Goal: Task Accomplishment & Management: Manage account settings

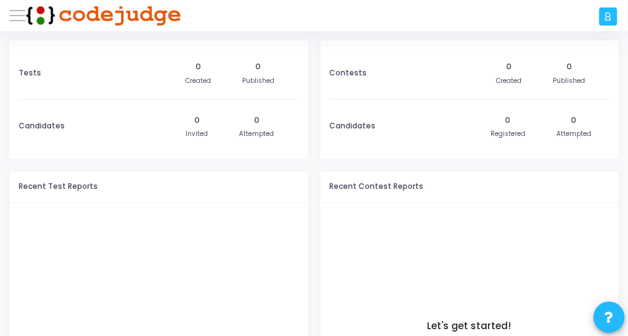
click at [608, 22] on div at bounding box center [609, 16] width 18 height 18
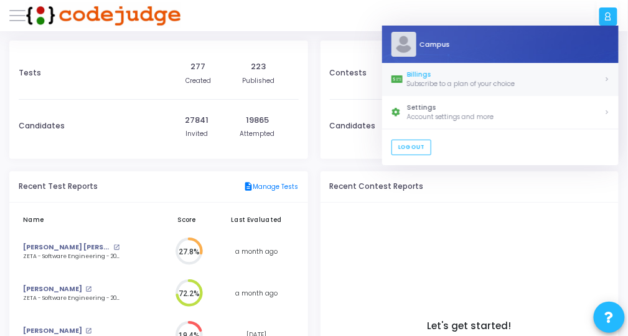
click at [465, 80] on div "Subscribe to a plan of your choice" at bounding box center [505, 83] width 197 height 9
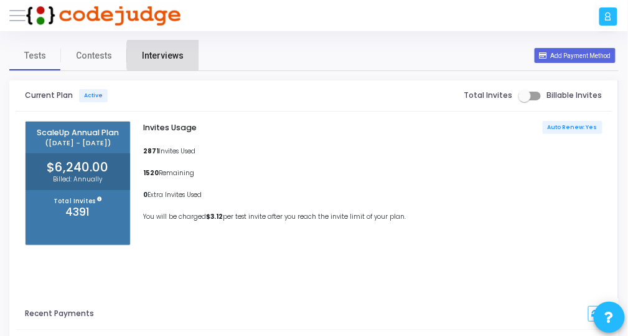
click at [164, 55] on span "Interviews" at bounding box center [163, 55] width 42 height 13
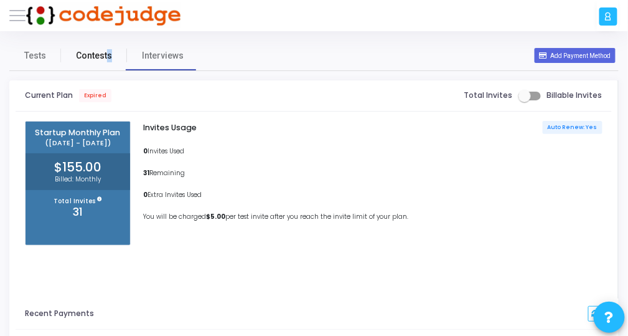
click at [108, 57] on span "Contests" at bounding box center [94, 55] width 36 height 13
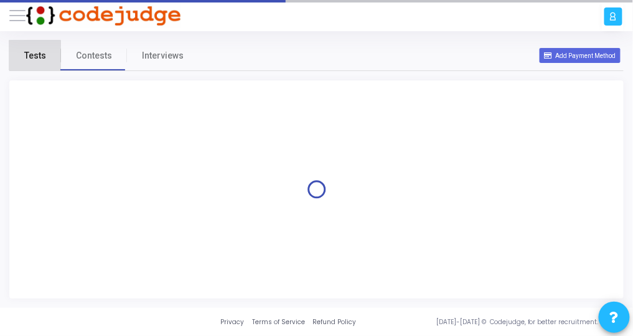
click at [36, 59] on span "Tests" at bounding box center [35, 55] width 22 height 13
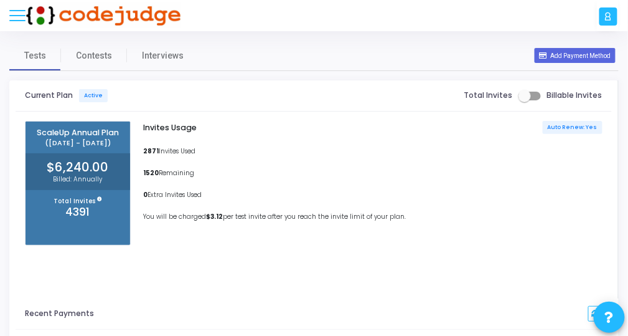
click at [16, 14] on button at bounding box center [17, 15] width 16 height 16
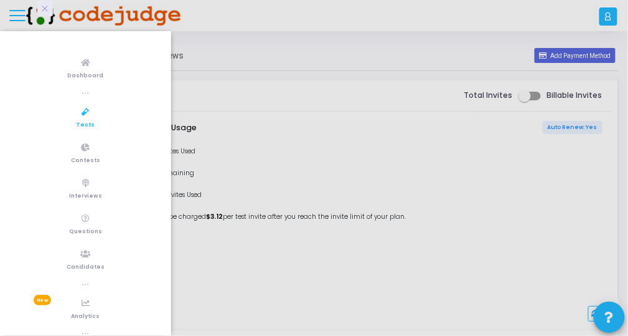
click at [97, 123] on link "Tests" at bounding box center [85, 117] width 171 height 34
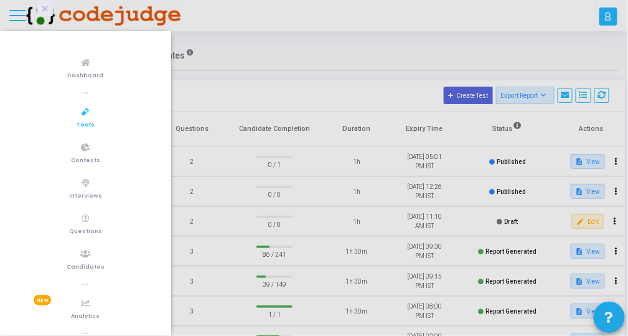
click at [300, 69] on div at bounding box center [314, 168] width 628 height 336
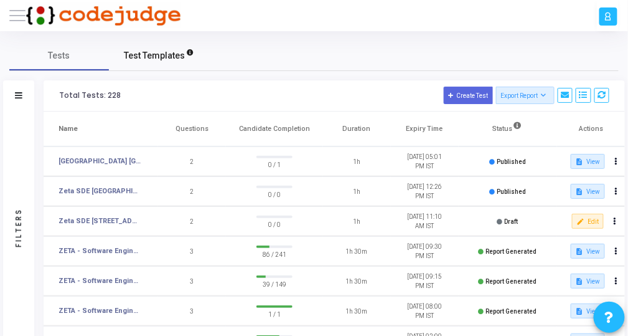
click at [155, 57] on span "Test Templates" at bounding box center [154, 55] width 61 height 13
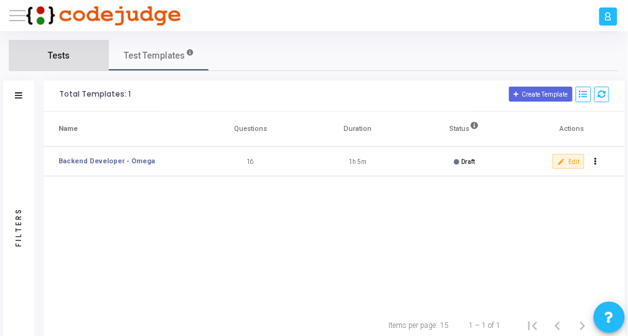
click at [59, 55] on span "Tests" at bounding box center [60, 55] width 22 height 13
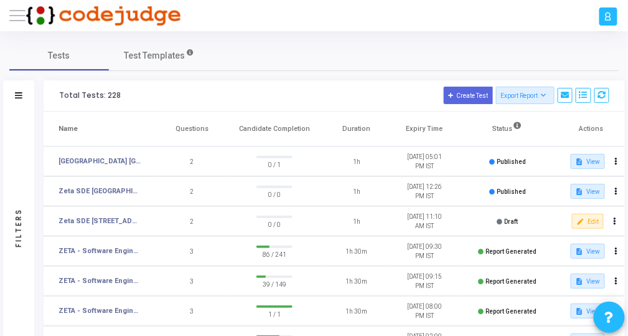
click at [14, 95] on div "Filters" at bounding box center [18, 95] width 31 height 31
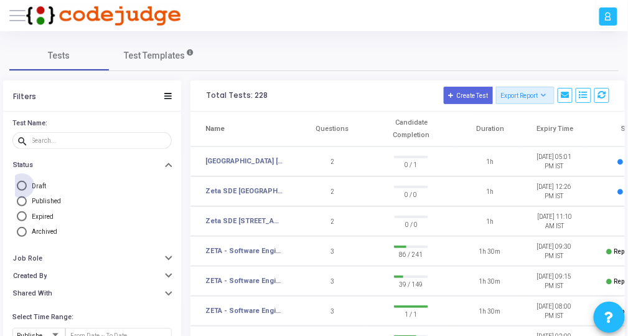
click at [82, 184] on label "Draft" at bounding box center [92, 186] width 151 height 10
click at [27, 184] on input "Draft" at bounding box center [22, 186] width 10 height 10
radio input "true"
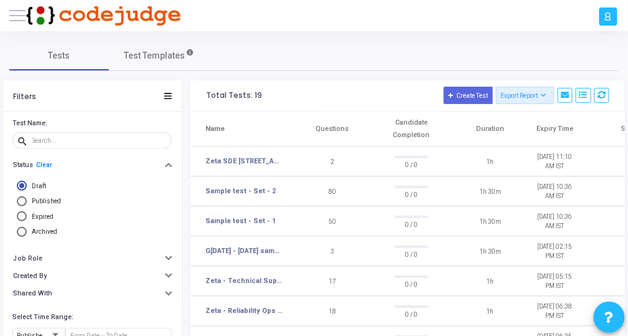
click at [40, 199] on span "Published" at bounding box center [46, 200] width 29 height 7
click at [27, 199] on input "Published" at bounding box center [22, 201] width 10 height 10
radio input "true"
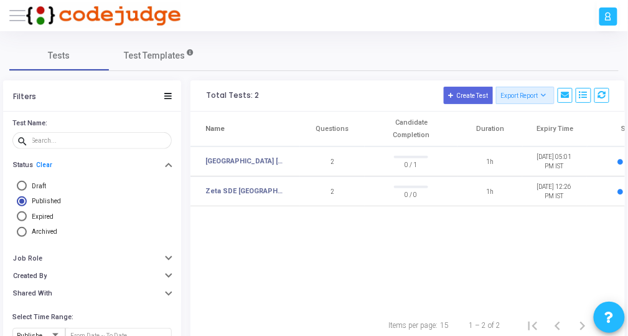
click at [38, 187] on span "Draft" at bounding box center [39, 185] width 14 height 7
click at [27, 187] on input "Draft" at bounding box center [22, 186] width 10 height 10
radio input "true"
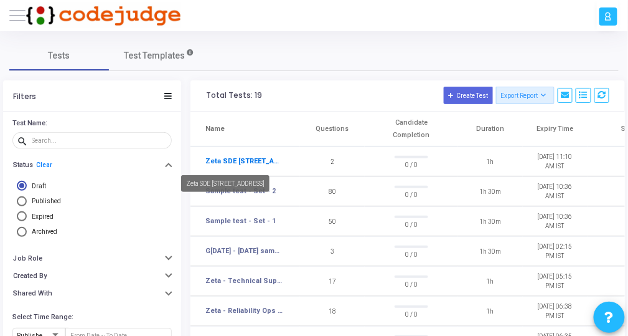
click at [257, 158] on link "Zeta SDE [STREET_ADDRESS]" at bounding box center [245, 161] width 78 height 11
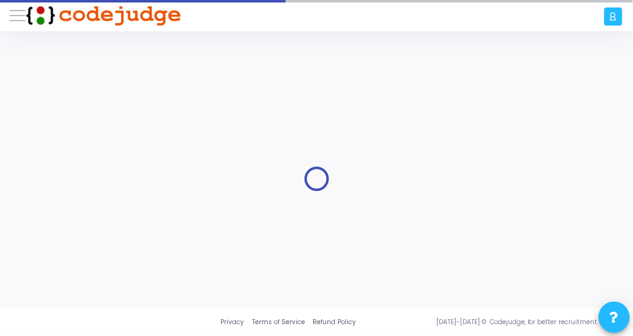
type input "Zeta SDE [STREET_ADDRESS]"
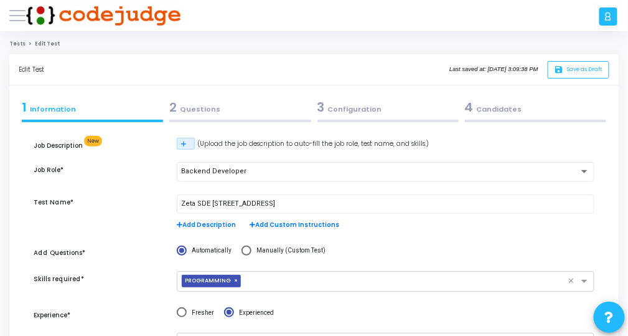
click at [213, 120] on div at bounding box center [239, 121] width 141 height 2
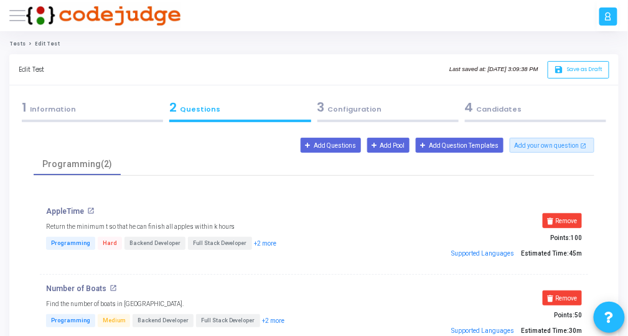
click at [339, 107] on div "3 Configuration" at bounding box center [388, 107] width 141 height 19
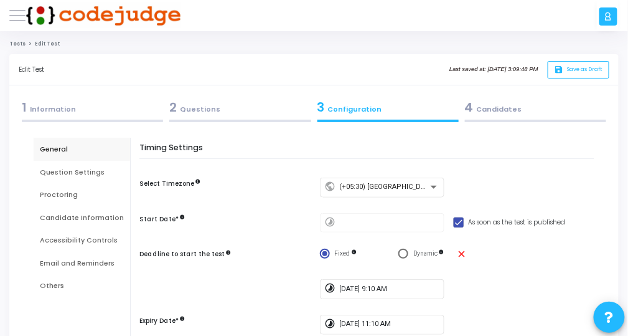
click at [42, 111] on div "1 Information" at bounding box center [92, 107] width 141 height 19
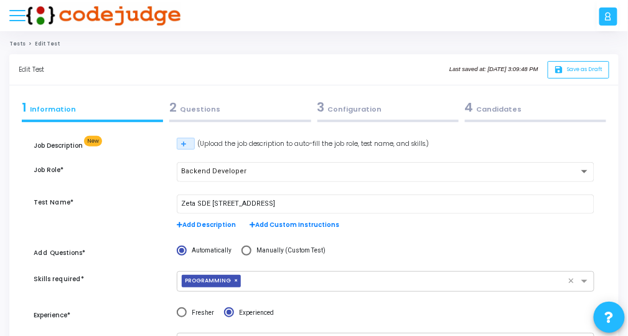
click at [16, 17] on button at bounding box center [17, 15] width 16 height 16
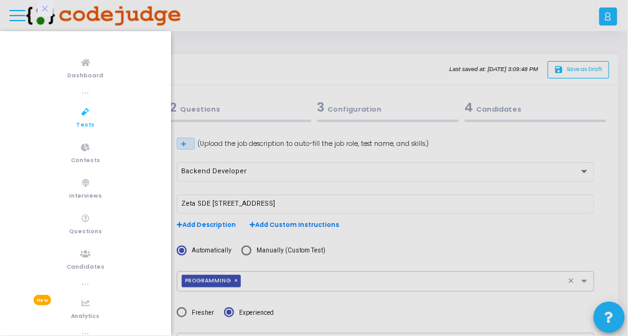
click at [18, 12] on div at bounding box center [314, 168] width 628 height 336
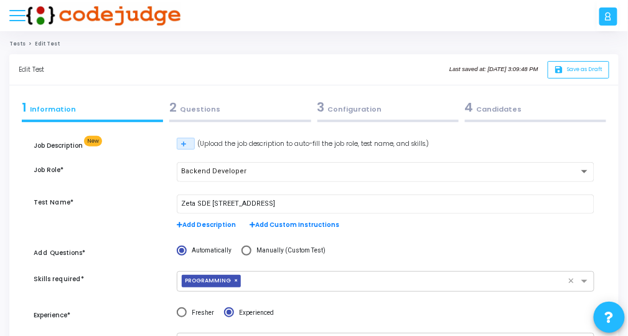
click at [17, 18] on button at bounding box center [17, 15] width 16 height 16
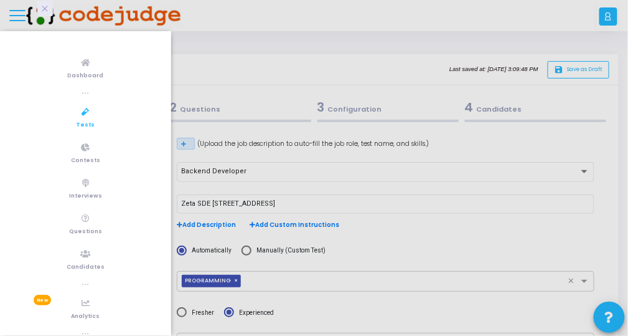
click at [83, 121] on span "Tests" at bounding box center [86, 125] width 19 height 11
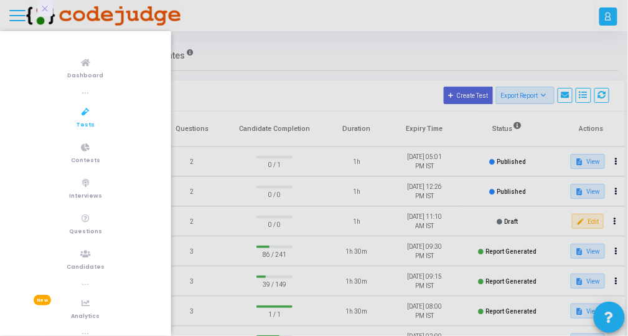
click at [275, 65] on div at bounding box center [314, 168] width 628 height 336
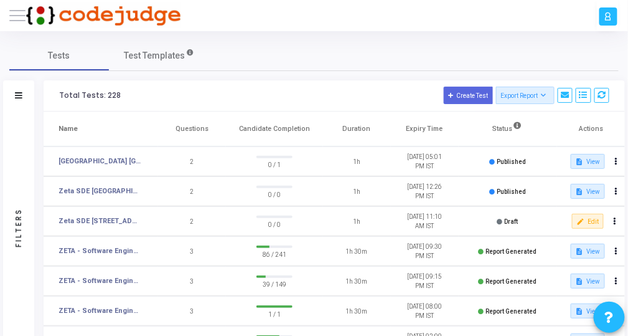
drag, startPoint x: 17, startPoint y: 88, endPoint x: 17, endPoint y: 95, distance: 7.5
click at [17, 90] on div "Filters" at bounding box center [18, 95] width 31 height 31
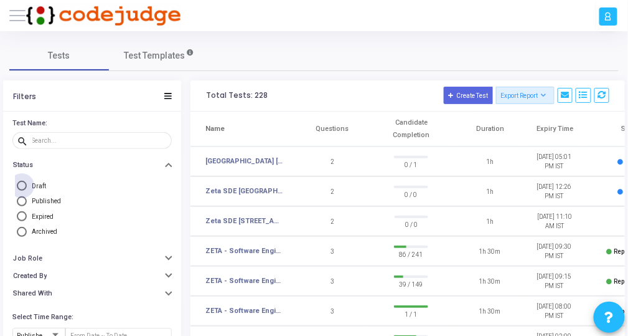
click at [36, 186] on span "Draft" at bounding box center [39, 185] width 14 height 7
click at [27, 186] on input "Draft" at bounding box center [22, 186] width 10 height 10
radio input "true"
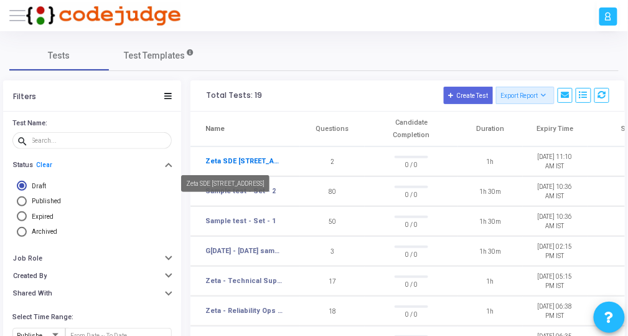
click at [231, 159] on link "Zeta SDE [STREET_ADDRESS]" at bounding box center [245, 161] width 78 height 11
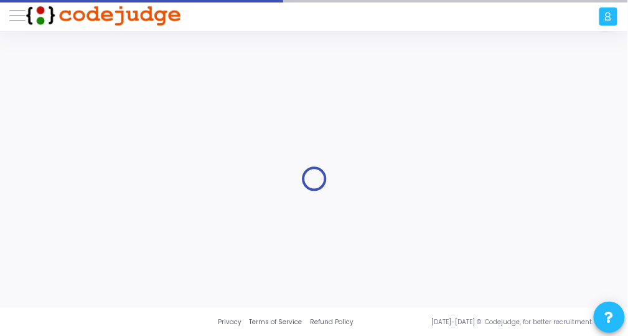
type input "Zeta SDE [STREET_ADDRESS]"
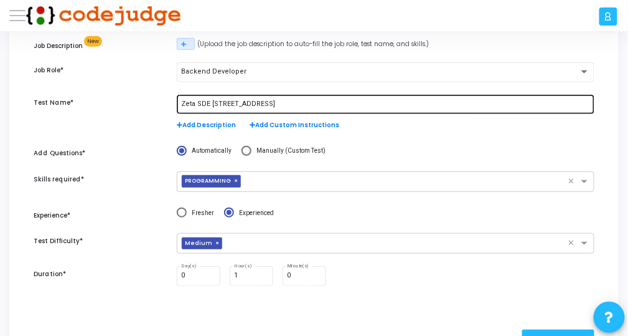
scroll to position [50, 0]
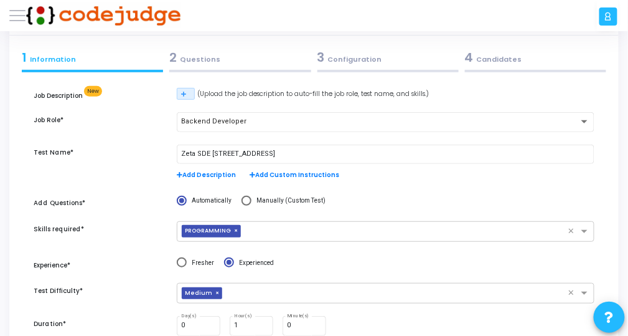
click at [192, 61] on div "2 Questions" at bounding box center [239, 57] width 141 height 19
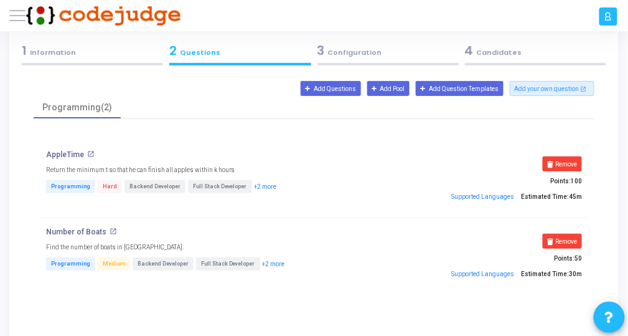
scroll to position [0, 0]
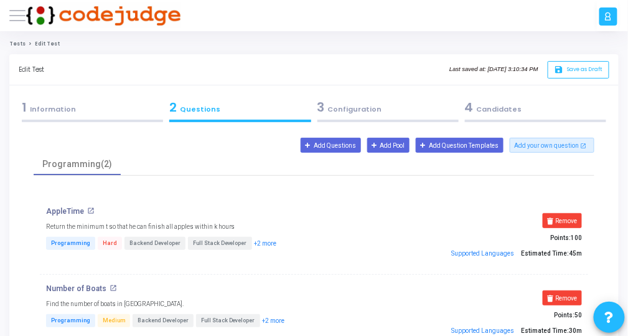
click at [361, 108] on div "3 Configuration" at bounding box center [388, 107] width 141 height 19
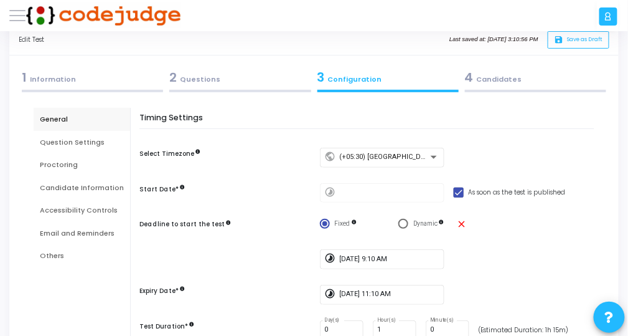
scroll to position [50, 0]
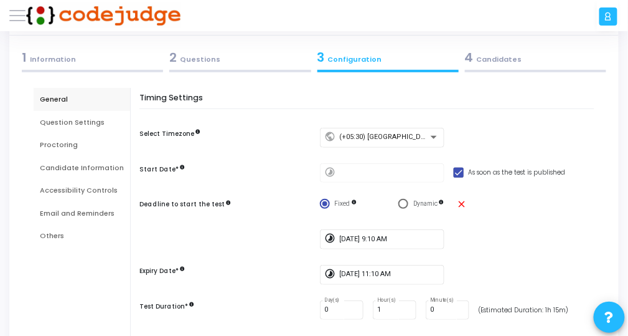
click at [454, 171] on span at bounding box center [459, 173] width 10 height 10
click at [458, 178] on input "As soon as the test is published" at bounding box center [458, 178] width 1 height 1
checkbox input "false"
type input "[DATE] 3:11 PM"
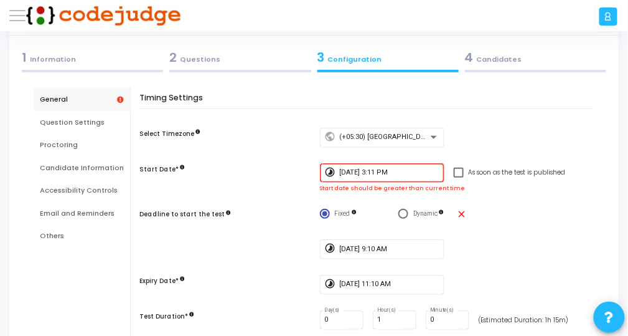
click at [389, 173] on input "[DATE] 3:11 PM" at bounding box center [389, 172] width 100 height 7
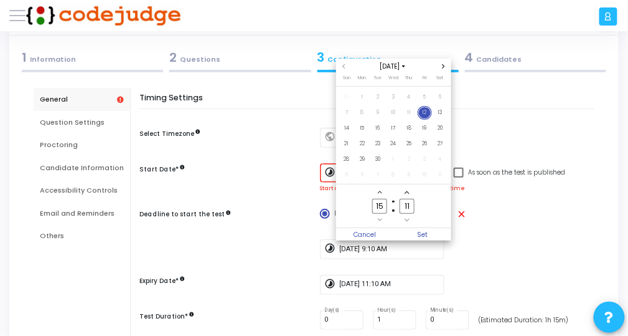
scroll to position [0, 0]
click at [442, 116] on span "13" at bounding box center [440, 113] width 14 height 14
click at [385, 202] on input "15" at bounding box center [379, 207] width 15 height 16
type input "1"
type input "10"
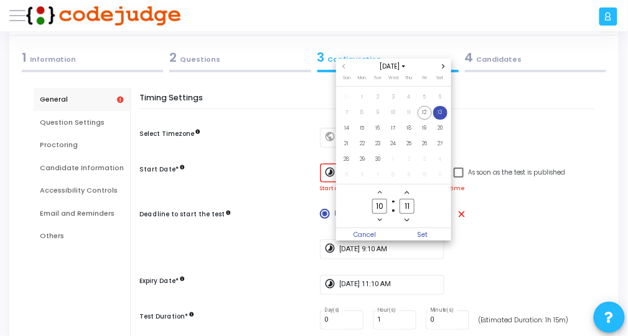
click at [411, 206] on input "11" at bounding box center [407, 207] width 15 height 16
type input "1"
type input "00"
click at [412, 235] on span "Set" at bounding box center [423, 234] width 58 height 12
type input "[DATE] 10:00 AM"
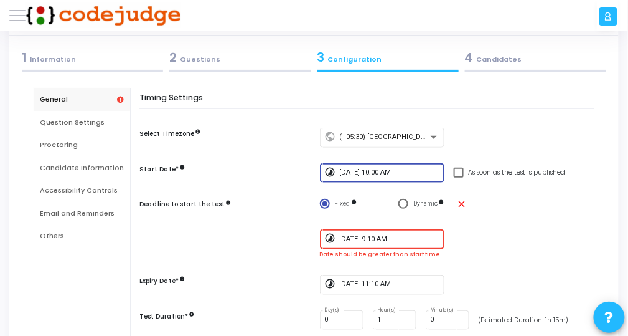
scroll to position [100, 0]
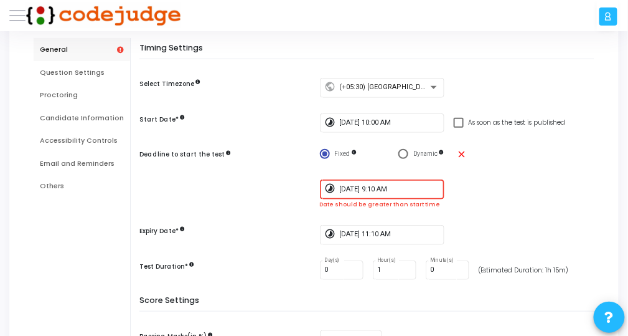
click at [392, 187] on input "[DATE] 9:10 AM" at bounding box center [389, 189] width 100 height 7
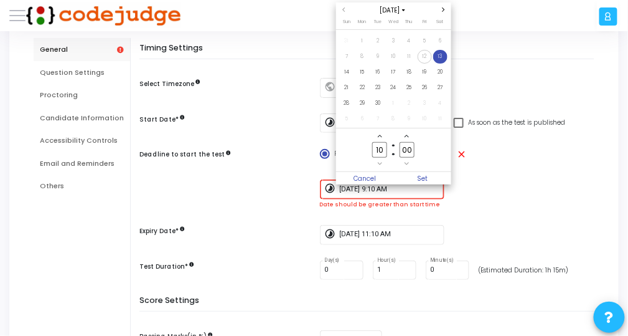
click at [439, 57] on span "13" at bounding box center [440, 57] width 14 height 14
click at [411, 156] on input "00" at bounding box center [407, 150] width 15 height 16
type input "0"
type input "45"
click at [426, 176] on span "Set" at bounding box center [423, 178] width 58 height 12
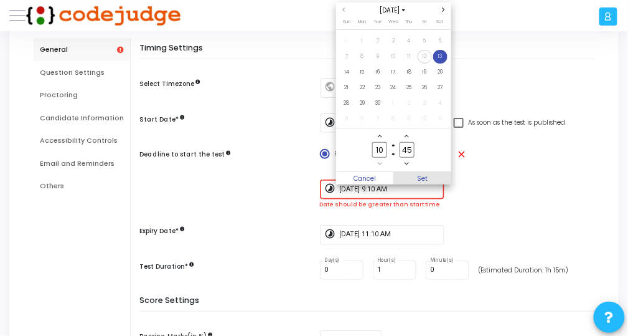
type input "[DATE] 10:45 AM"
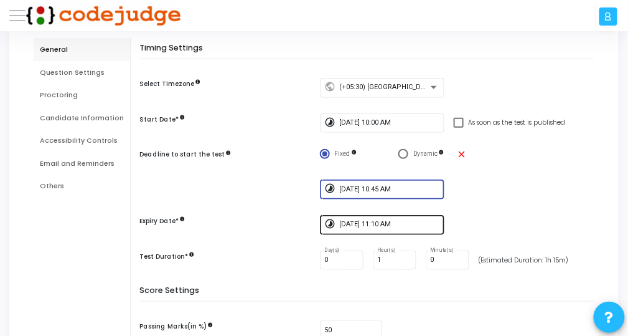
click at [429, 225] on input "[DATE] 11:10 AM" at bounding box center [389, 223] width 100 height 7
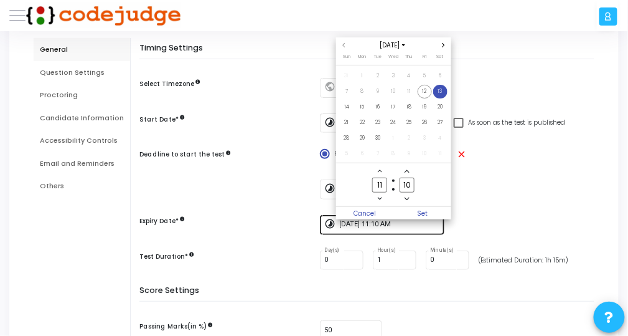
scroll to position [0, 0]
click at [445, 93] on span "13" at bounding box center [440, 92] width 14 height 14
click at [411, 196] on span "Minus a minute" at bounding box center [407, 198] width 9 height 9
click at [411, 187] on input "09" at bounding box center [407, 186] width 15 height 16
type input "0"
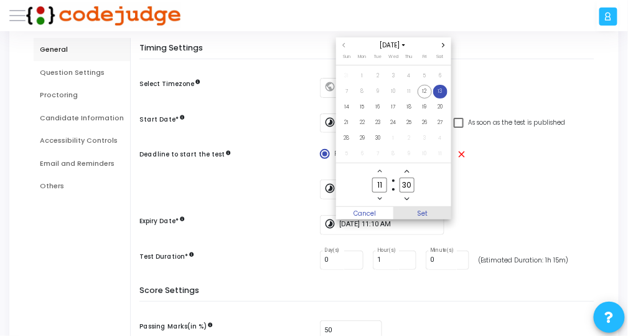
type input "30"
click at [426, 212] on span "Set" at bounding box center [423, 213] width 58 height 12
type input "[DATE] 11:30 AM"
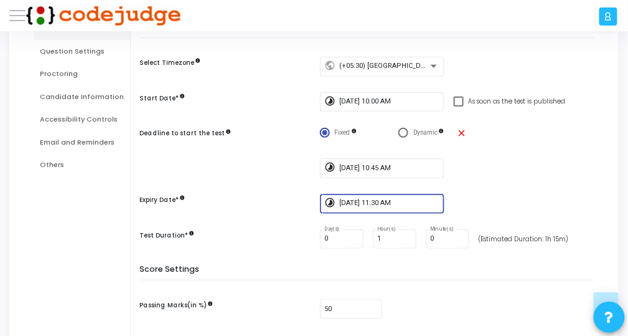
scroll to position [100, 0]
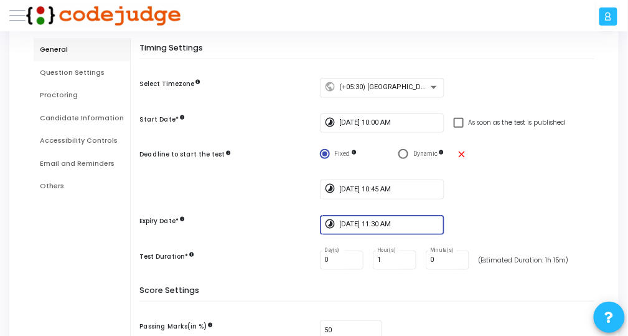
click at [58, 95] on div "Proctoring" at bounding box center [82, 95] width 84 height 11
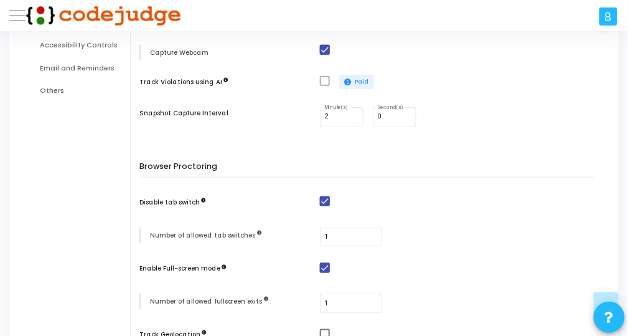
scroll to position [45, 0]
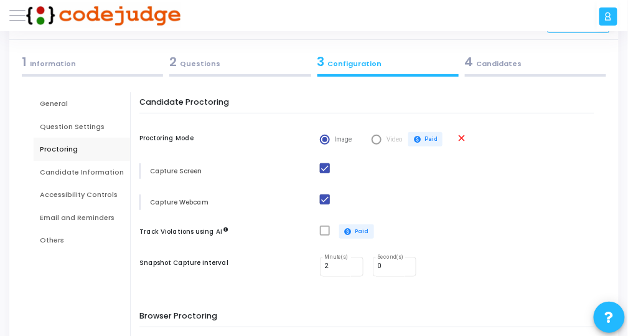
click at [64, 165] on div "Candidate Information" at bounding box center [82, 172] width 97 height 23
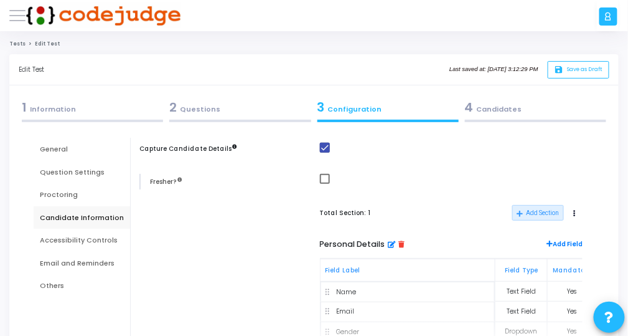
scroll to position [100, 0]
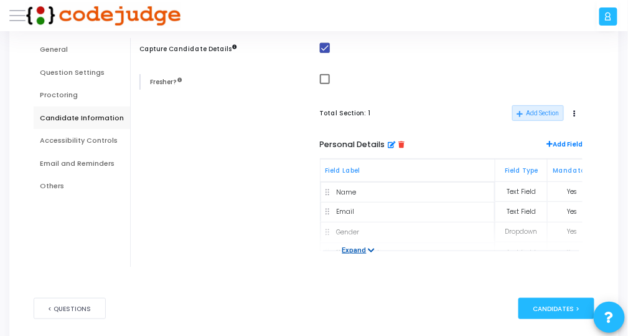
click at [368, 251] on icon at bounding box center [371, 250] width 7 height 7
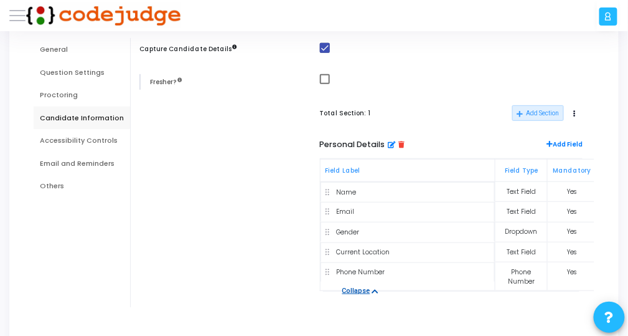
click at [326, 253] on img at bounding box center [328, 251] width 4 height 9
click at [331, 250] on div "Current Location" at bounding box center [408, 251] width 164 height 9
click at [557, 247] on div "Yes" at bounding box center [572, 251] width 39 height 9
click at [399, 141] on icon at bounding box center [402, 144] width 6 height 7
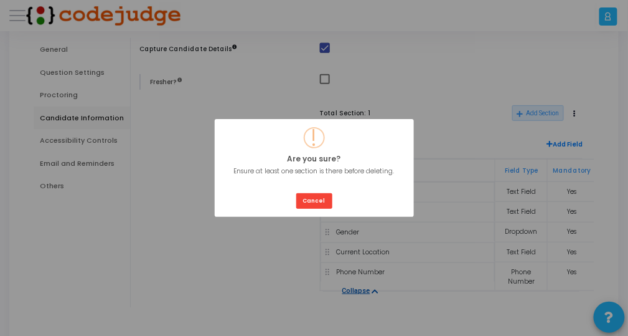
click at [422, 97] on div "? ! i Are you sure? × Ensure at least one section is there before deleting. OK …" at bounding box center [314, 168] width 628 height 336
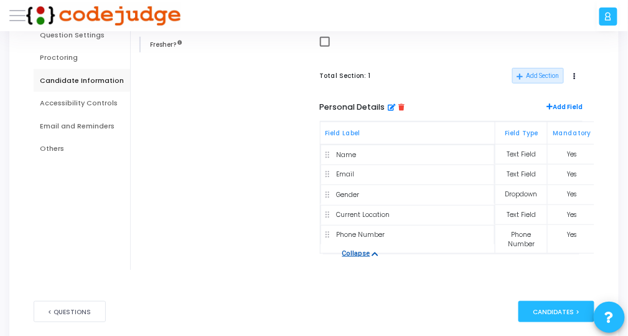
scroll to position [149, 0]
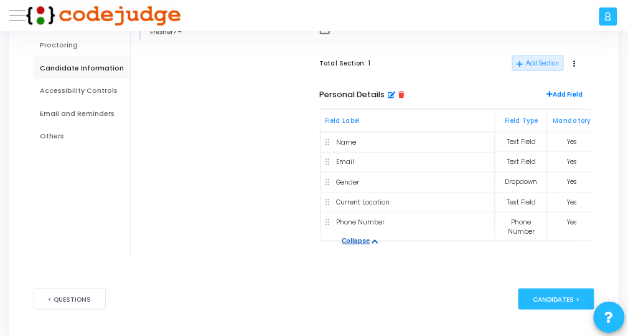
click at [389, 93] on icon at bounding box center [392, 94] width 7 height 7
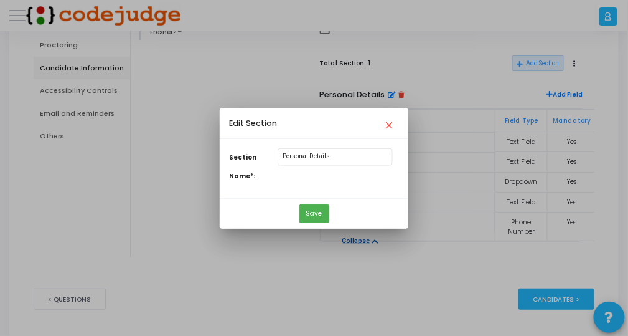
scroll to position [0, 0]
click at [392, 127] on mat-icon "close" at bounding box center [391, 121] width 15 height 15
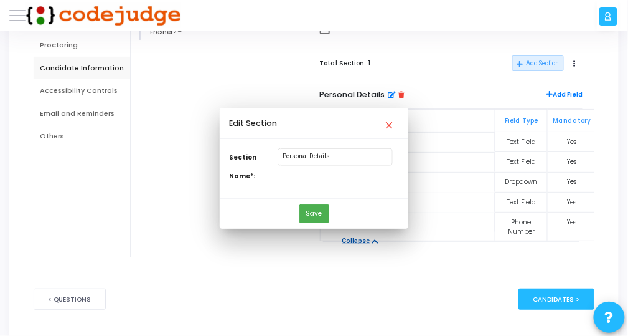
scroll to position [149, 0]
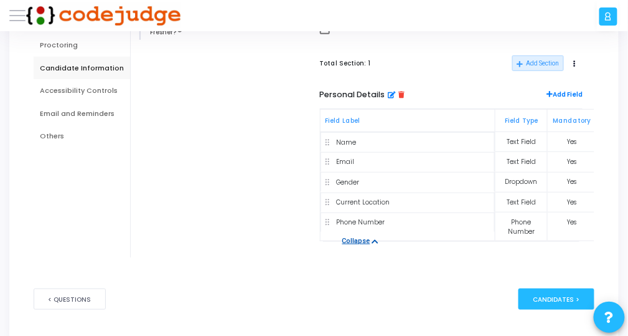
click at [557, 97] on span "Add Field" at bounding box center [565, 96] width 36 height 12
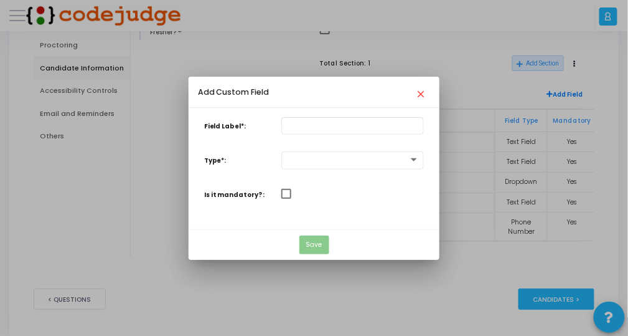
click at [422, 95] on mat-icon "close" at bounding box center [422, 90] width 15 height 15
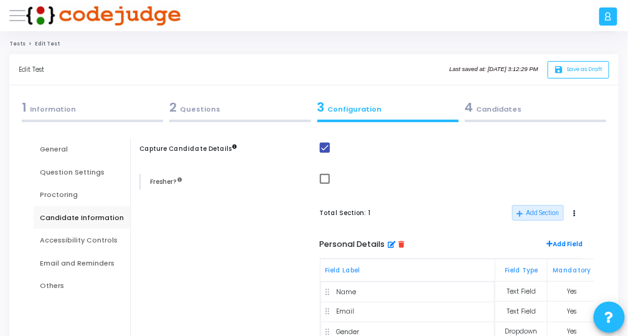
scroll to position [149, 0]
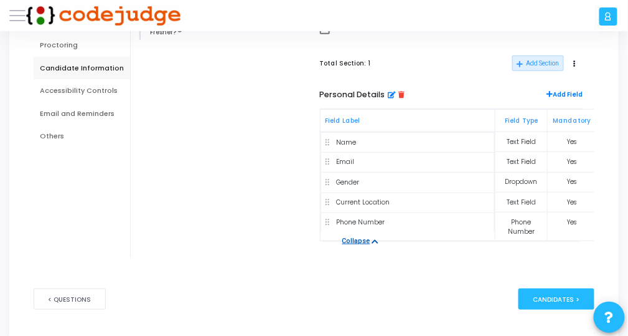
click at [542, 193] on td "Text Field" at bounding box center [521, 202] width 52 height 20
click at [529, 202] on div "Text Field" at bounding box center [521, 201] width 42 height 9
click at [372, 238] on icon at bounding box center [375, 241] width 7 height 7
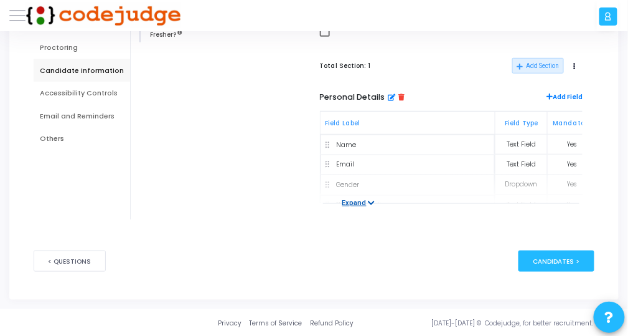
click at [356, 198] on button "Expand" at bounding box center [359, 203] width 47 height 12
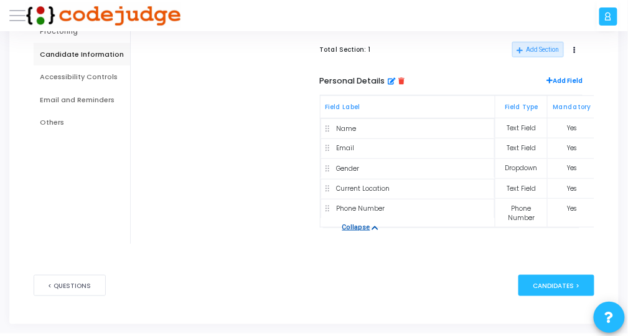
scroll to position [184, 0]
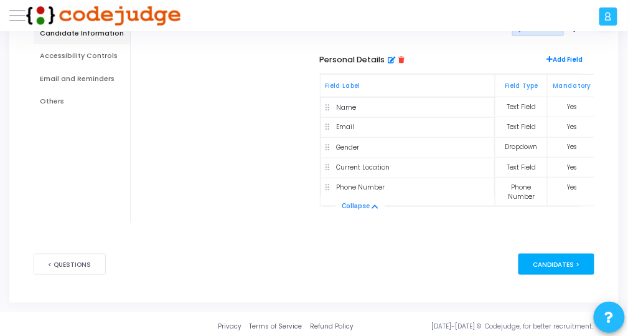
click at [539, 262] on div "Candidates >" at bounding box center [557, 263] width 76 height 21
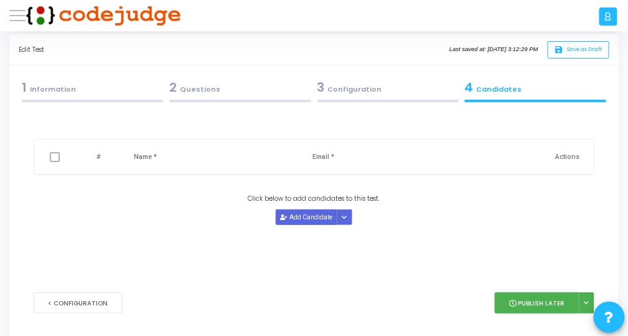
scroll to position [0, 0]
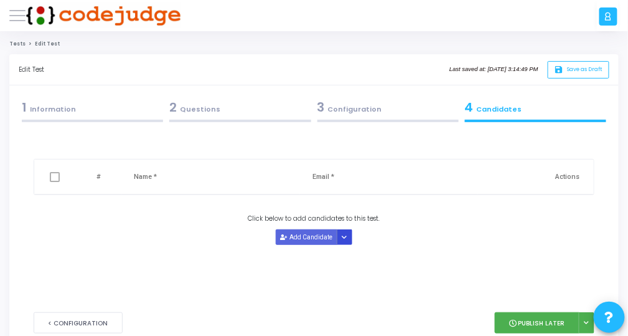
click at [343, 240] on icon "Button group with nested dropdown" at bounding box center [344, 237] width 5 height 6
click at [409, 262] on button "Upload Candidate List" at bounding box center [380, 262] width 88 height 16
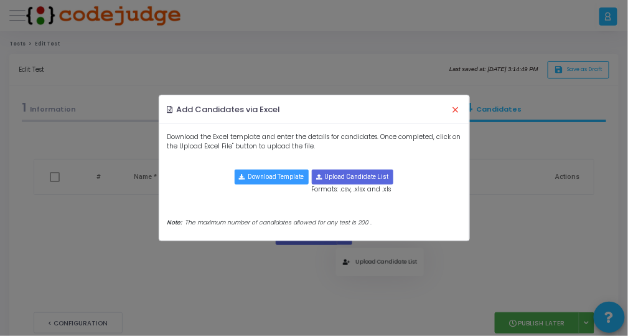
click at [457, 106] on button "×" at bounding box center [456, 109] width 24 height 25
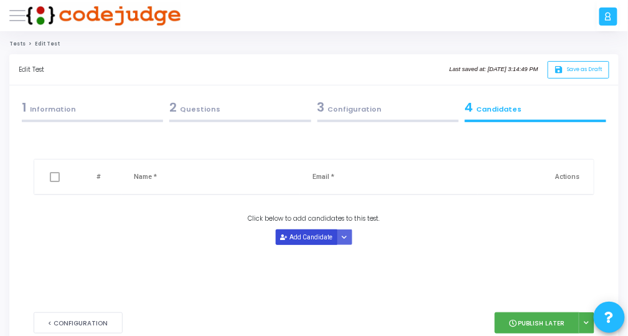
click at [316, 240] on button "Add Candidate" at bounding box center [307, 237] width 62 height 16
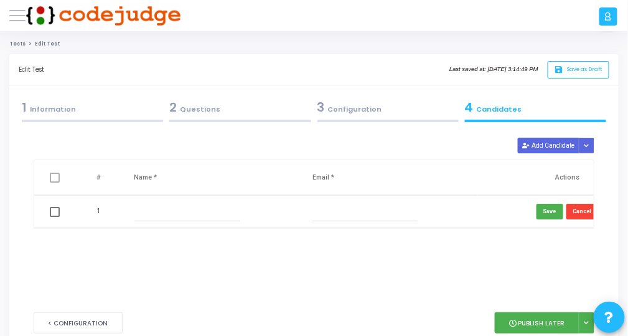
click at [213, 212] on input "text" at bounding box center [188, 211] width 106 height 19
type input "[PERSON_NAME]"
click at [338, 208] on input "text" at bounding box center [366, 211] width 106 height 19
type input "s"
type input "[PERSON_NAME][EMAIL_ADDRESS][DOMAIN_NAME]"
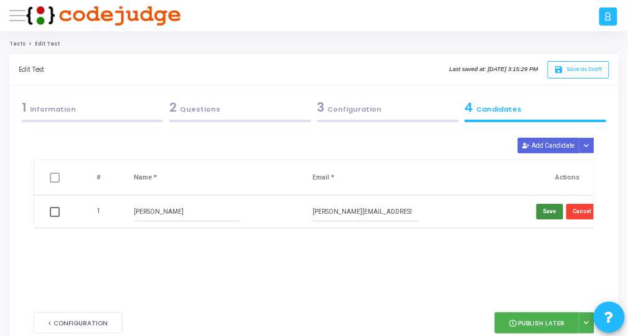
click at [557, 212] on button "Save" at bounding box center [550, 212] width 27 height 16
click at [50, 173] on span at bounding box center [55, 178] width 10 height 10
click at [54, 182] on input "checkbox" at bounding box center [54, 182] width 1 height 1
checkbox input "true"
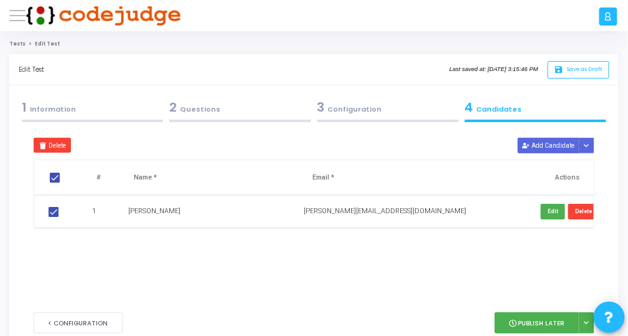
scroll to position [62, 0]
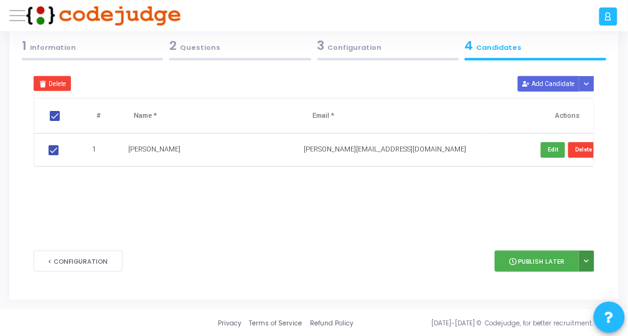
click at [590, 259] on button at bounding box center [587, 260] width 16 height 21
click at [575, 150] on button "Delete" at bounding box center [584, 150] width 31 height 16
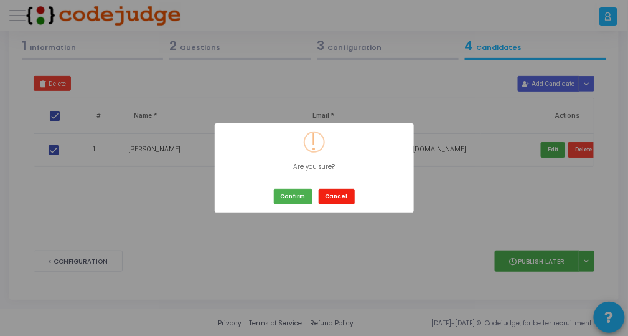
click at [336, 197] on button "Cancel" at bounding box center [337, 197] width 36 height 16
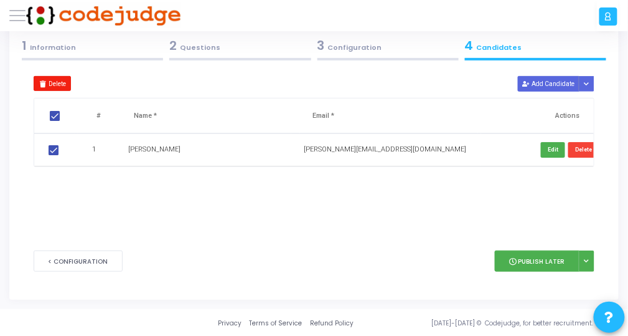
click at [39, 80] on icon at bounding box center [41, 83] width 6 height 6
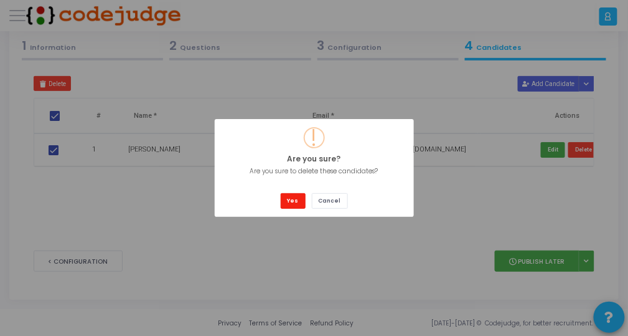
click at [301, 196] on button "Yes" at bounding box center [293, 201] width 25 height 16
checkbox input "false"
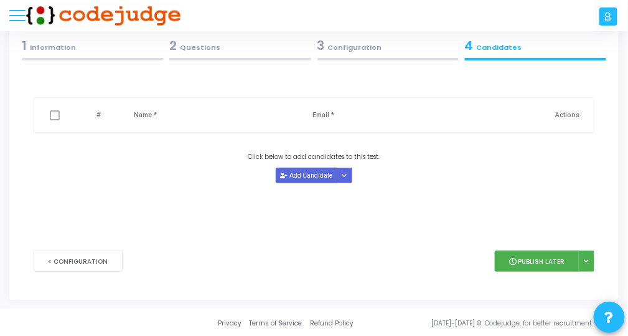
click at [23, 16] on button at bounding box center [17, 15] width 16 height 16
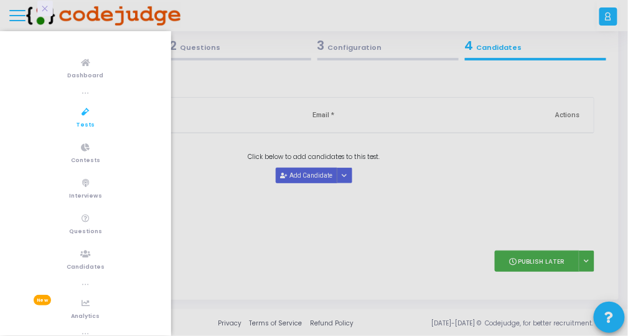
click at [97, 125] on link "Tests" at bounding box center [85, 117] width 171 height 34
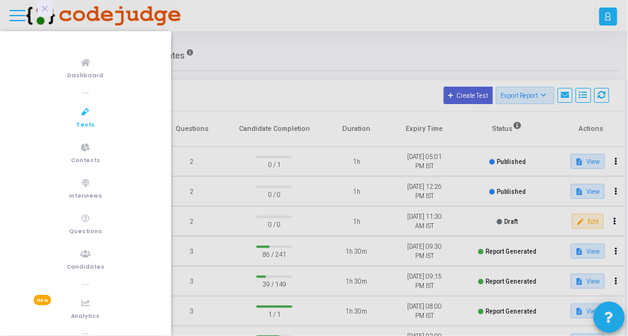
click at [277, 106] on div at bounding box center [314, 168] width 628 height 336
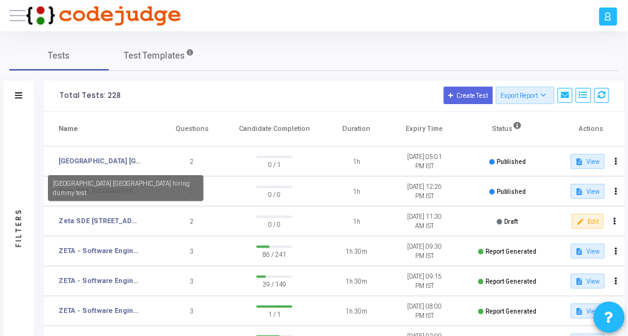
click at [90, 190] on div "[GEOGRAPHIC_DATA] [GEOGRAPHIC_DATA] hiring dummy test" at bounding box center [126, 188] width 156 height 26
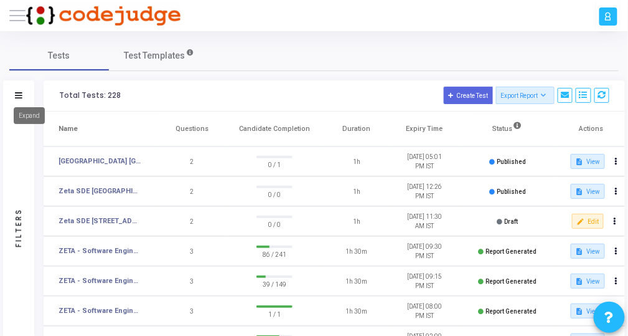
click at [21, 95] on icon at bounding box center [18, 95] width 7 height 6
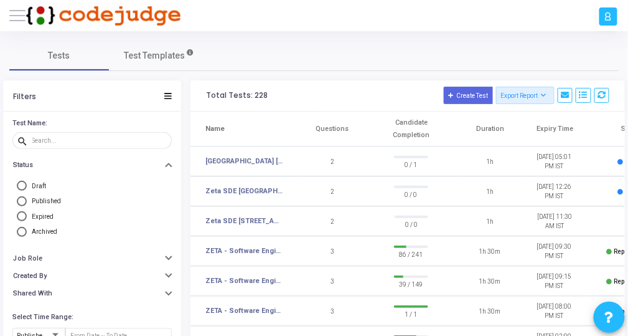
click at [42, 184] on span "Draft" at bounding box center [39, 185] width 14 height 7
click at [27, 184] on input "Draft" at bounding box center [22, 186] width 10 height 10
radio input "true"
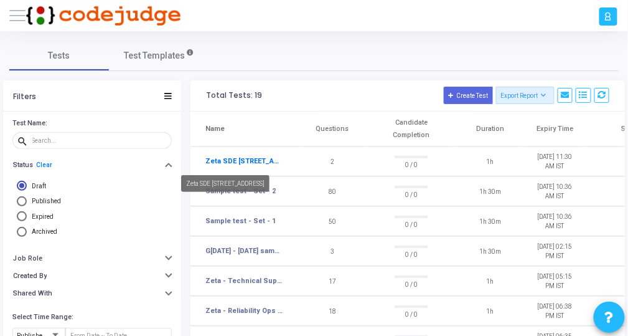
click at [243, 163] on link "Zeta SDE [STREET_ADDRESS]" at bounding box center [245, 161] width 78 height 11
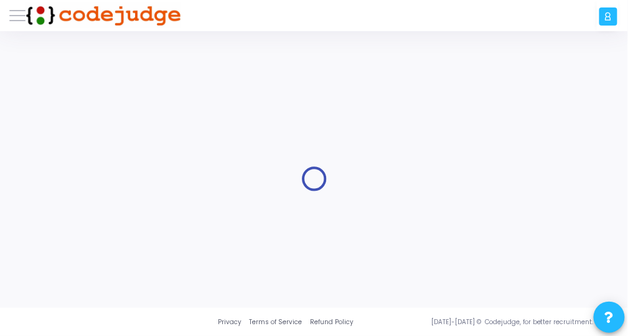
type input "Zeta SDE [STREET_ADDRESS]"
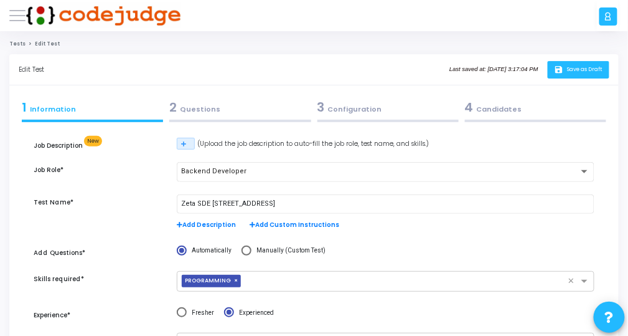
click at [573, 75] on button "save Save as Draft" at bounding box center [579, 69] width 62 height 17
click at [7, 23] on div "C Campus [PERSON_NAME] Subscribe to a plan of your choice Settings Account sett…" at bounding box center [314, 15] width 628 height 31
click at [17, 15] on span at bounding box center [17, 15] width 16 height 1
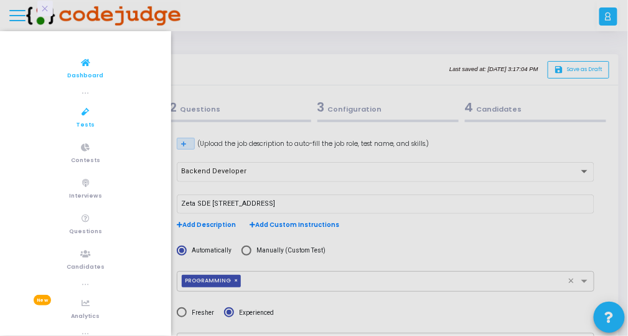
click at [73, 73] on span "Dashboard" at bounding box center [86, 76] width 36 height 11
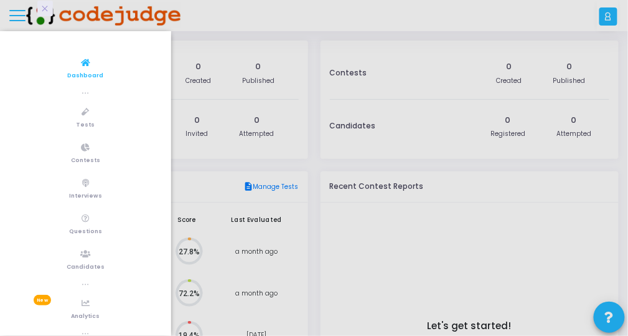
scroll to position [27, 14]
click at [435, 250] on div at bounding box center [314, 168] width 628 height 336
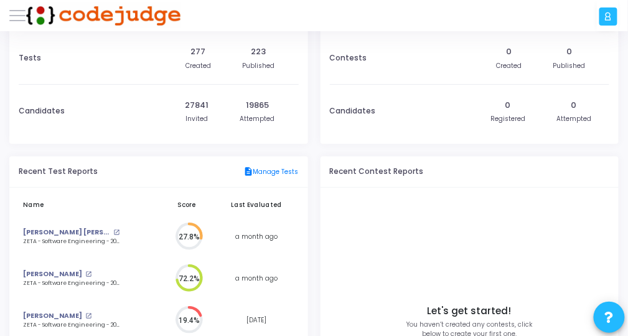
scroll to position [0, 0]
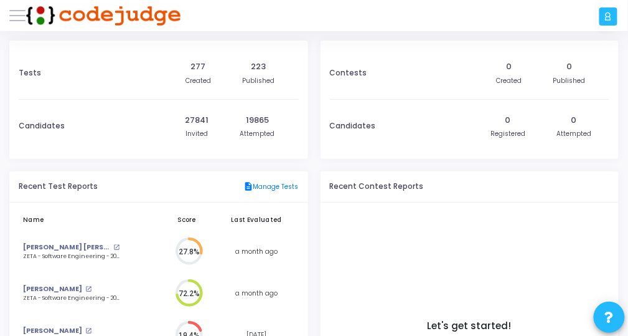
click at [26, 19] on img at bounding box center [104, 15] width 156 height 25
drag, startPoint x: 14, startPoint y: 29, endPoint x: 15, endPoint y: 22, distance: 6.4
click at [13, 29] on div at bounding box center [17, 15] width 16 height 31
click at [16, 16] on button at bounding box center [17, 15] width 16 height 16
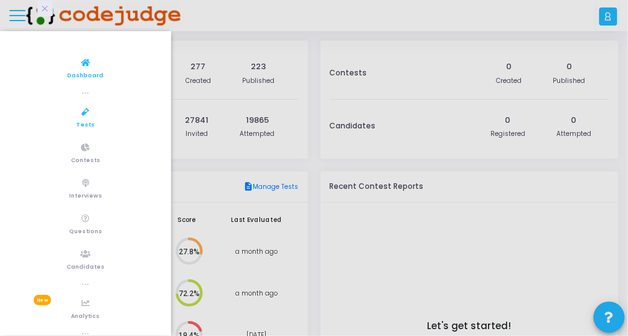
click at [82, 126] on span "Tests" at bounding box center [86, 125] width 19 height 11
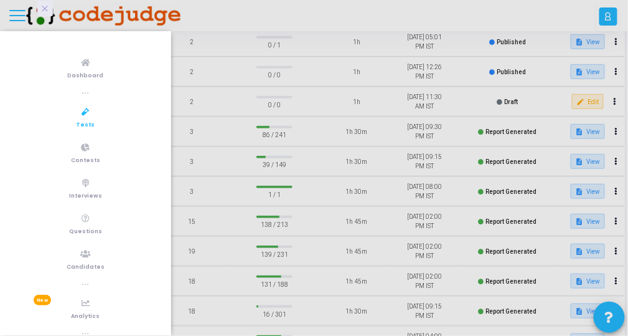
scroll to position [199, 0]
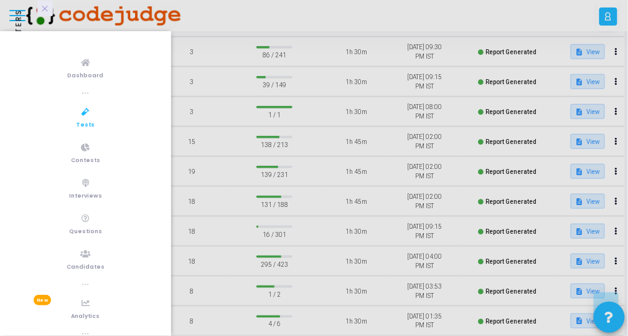
click at [231, 14] on div at bounding box center [314, 168] width 628 height 336
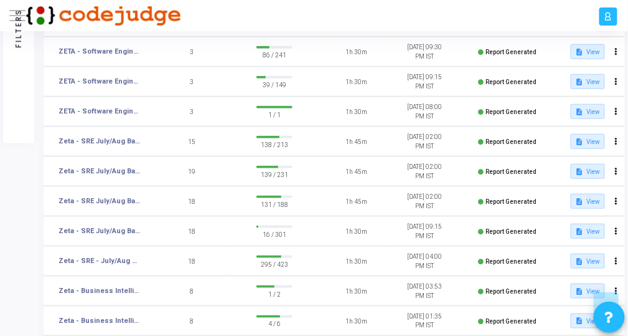
drag, startPoint x: 288, startPoint y: 174, endPoint x: 261, endPoint y: 178, distance: 27.0
click at [261, 178] on span "139 / 231" at bounding box center [275, 173] width 36 height 11
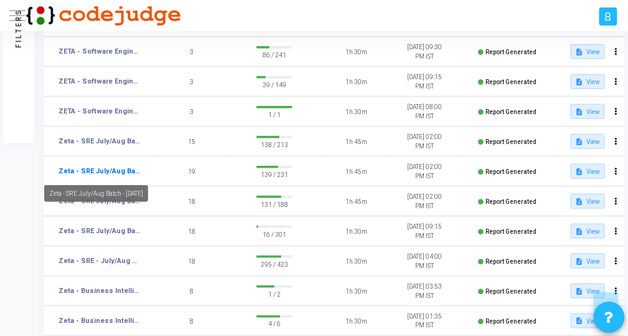
click at [121, 173] on link "Zeta - SRE July/Aug Batch - [DATE]" at bounding box center [100, 171] width 83 height 11
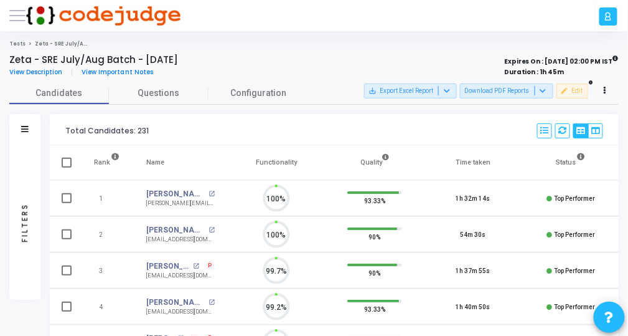
scroll to position [26, 31]
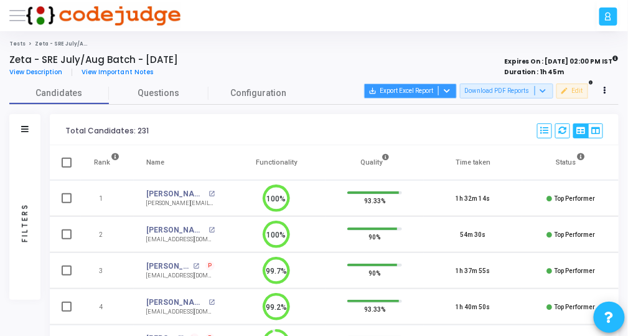
click at [448, 92] on icon at bounding box center [447, 90] width 6 height 6
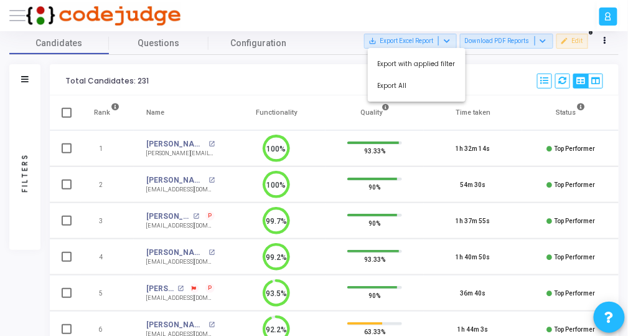
click at [195, 283] on div at bounding box center [314, 168] width 628 height 336
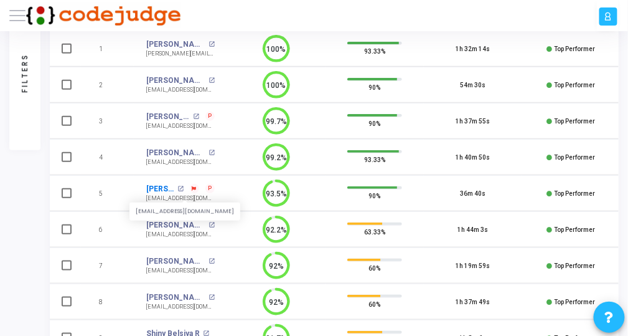
click at [158, 187] on link "[PERSON_NAME]" at bounding box center [160, 188] width 28 height 11
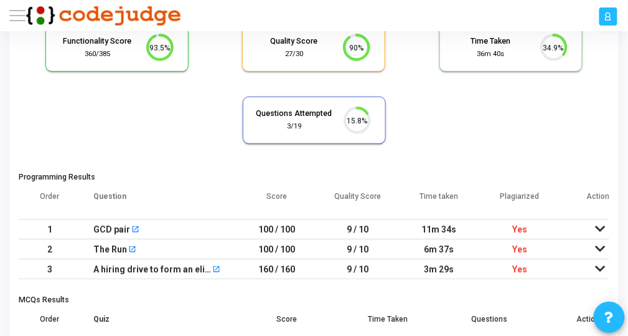
click at [601, 267] on icon at bounding box center [601, 268] width 10 height 9
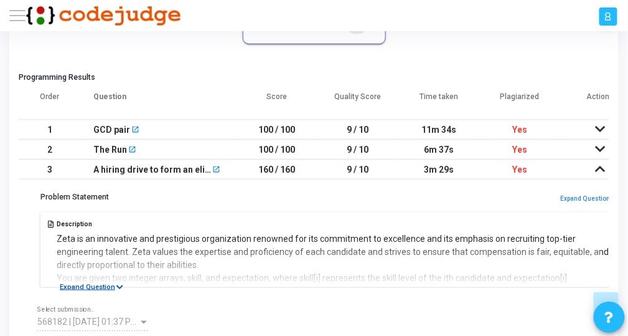
click at [118, 283] on icon at bounding box center [120, 286] width 7 height 7
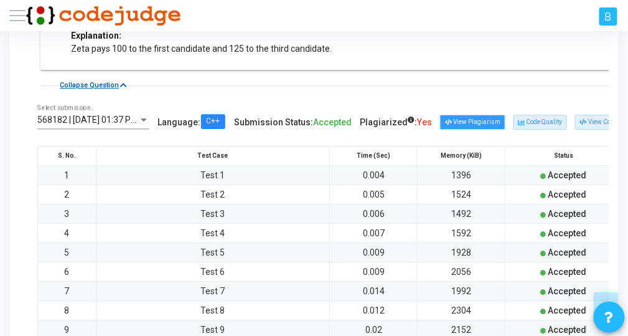
click at [472, 120] on button "View Plagiarism" at bounding box center [472, 122] width 65 height 15
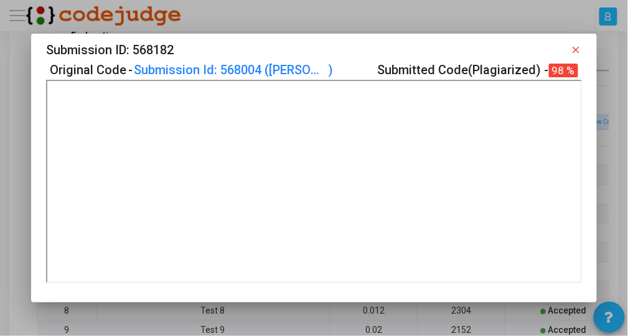
drag, startPoint x: 479, startPoint y: 65, endPoint x: 584, endPoint y: 67, distance: 105.3
click at [582, 67] on div "Original Code - Submission Id: 568004 ( [PERSON_NAME] ) Submitted Code(Plagiari…" at bounding box center [314, 70] width 536 height 20
drag, startPoint x: 584, startPoint y: 67, endPoint x: 579, endPoint y: 50, distance: 17.5
click at [579, 49] on mat-icon "close" at bounding box center [576, 49] width 11 height 11
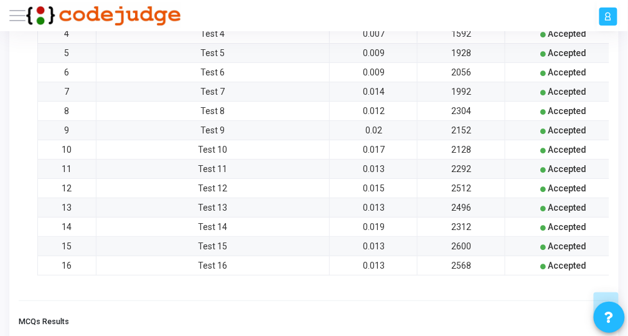
scroll to position [797, 0]
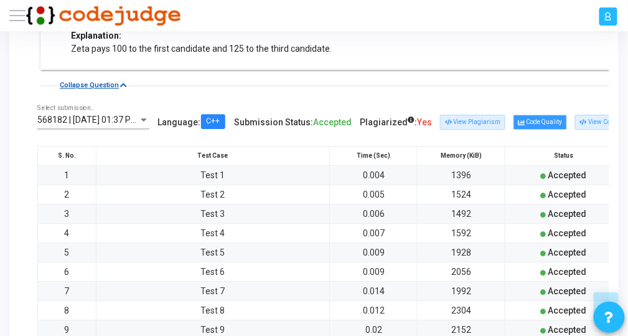
click at [548, 122] on button "Code Quality" at bounding box center [541, 122] width 54 height 15
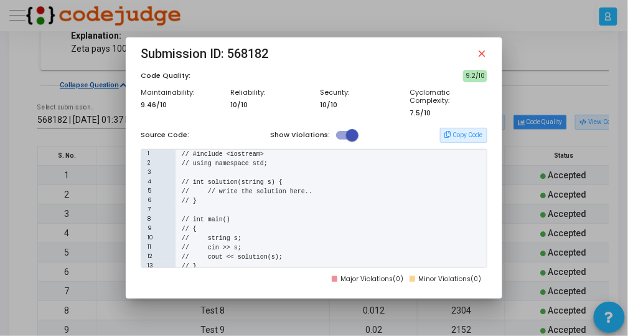
scroll to position [0, 0]
click at [488, 59] on mat-icon "close" at bounding box center [481, 53] width 11 height 11
